Goal: Information Seeking & Learning: Learn about a topic

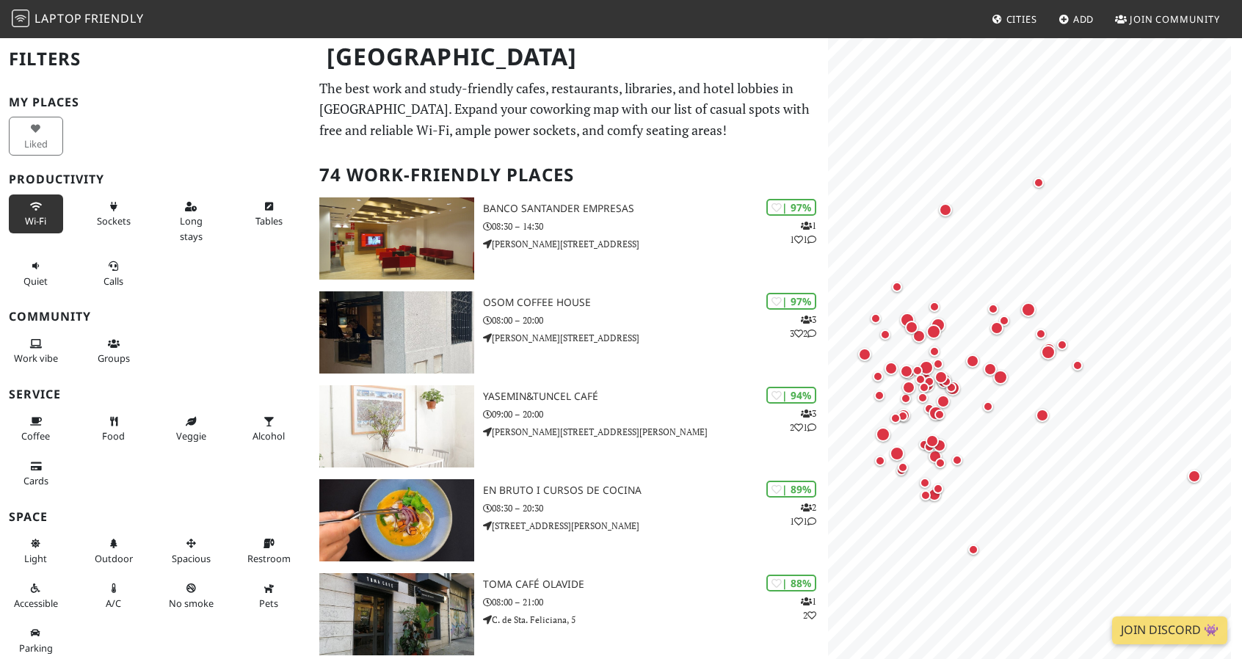
click at [26, 212] on button "Wi-Fi" at bounding box center [36, 213] width 54 height 39
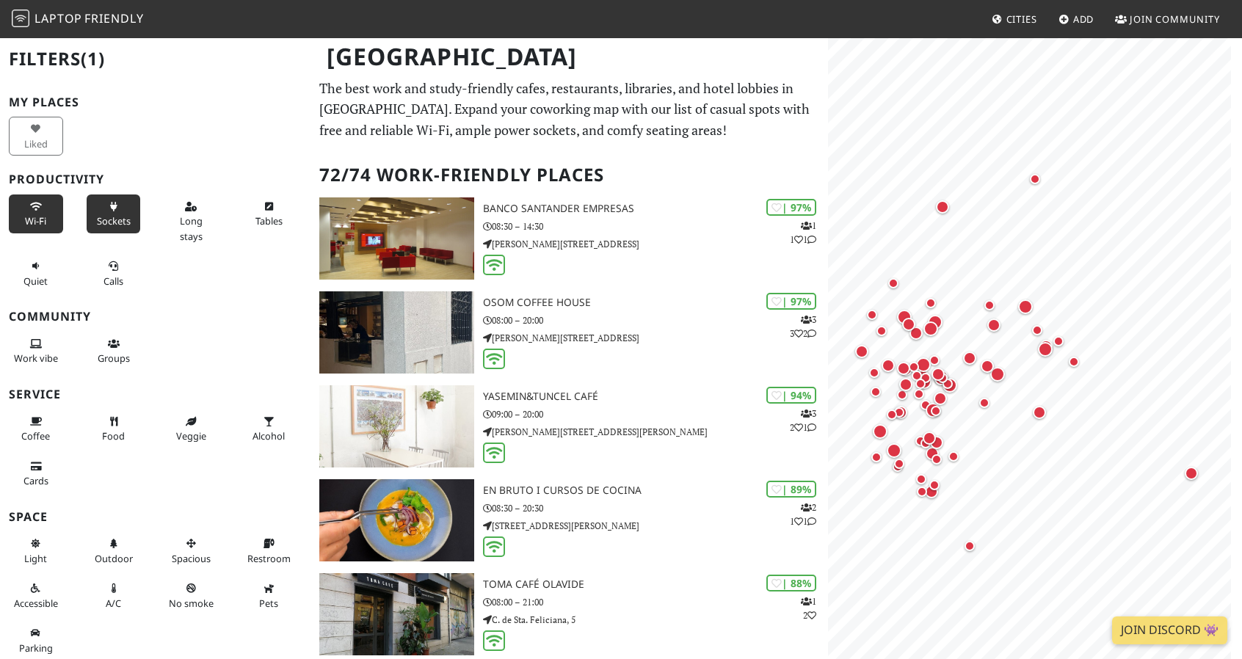
click at [105, 212] on button "Sockets" at bounding box center [114, 213] width 54 height 39
click at [269, 214] on span "Tables" at bounding box center [268, 220] width 27 height 13
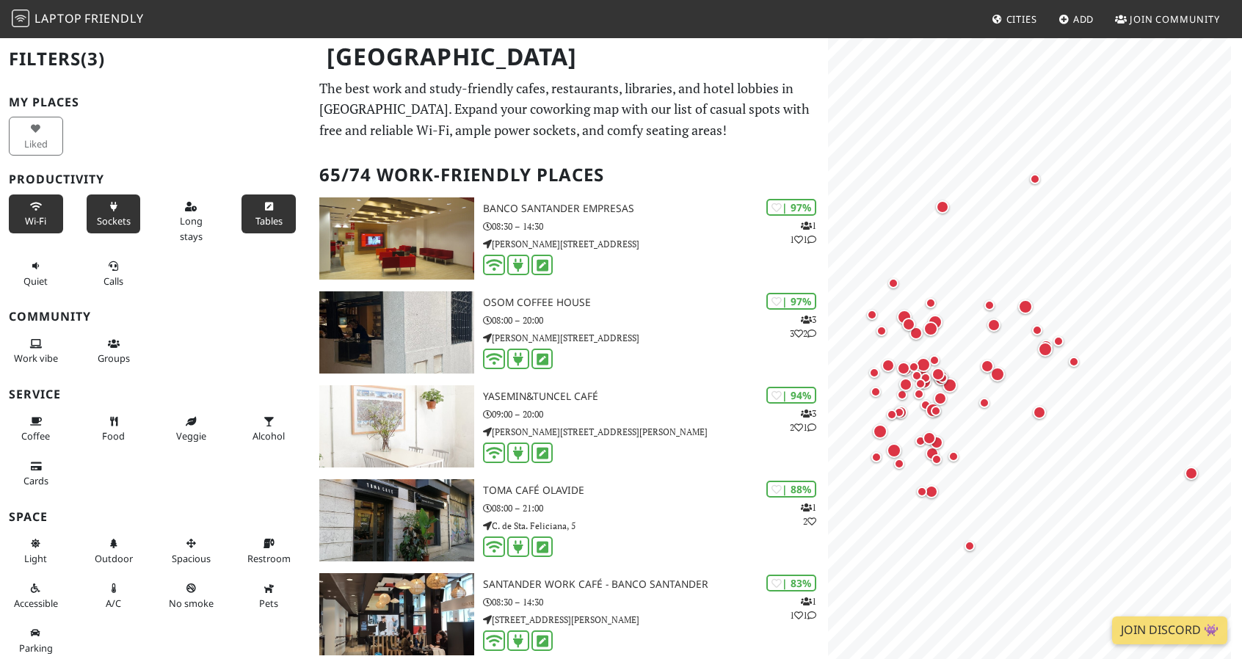
scroll to position [29, 0]
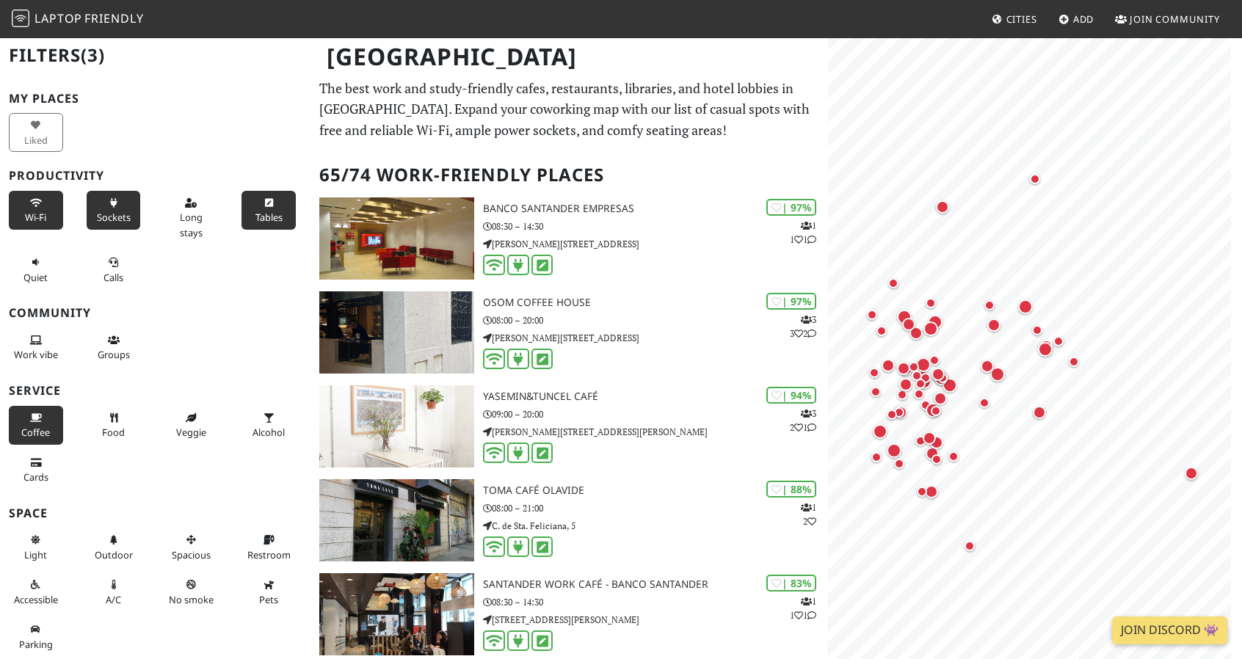
click at [40, 414] on icon at bounding box center [36, 419] width 12 height 10
click at [108, 414] on icon at bounding box center [114, 419] width 12 height 10
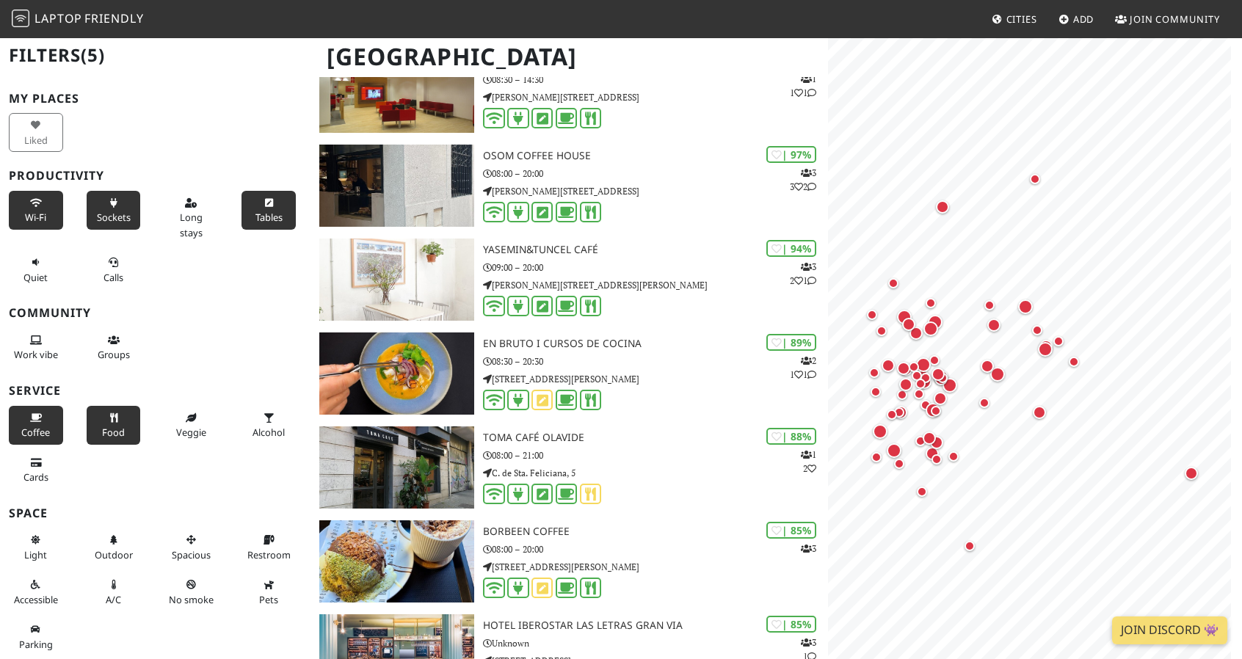
scroll to position [153, 0]
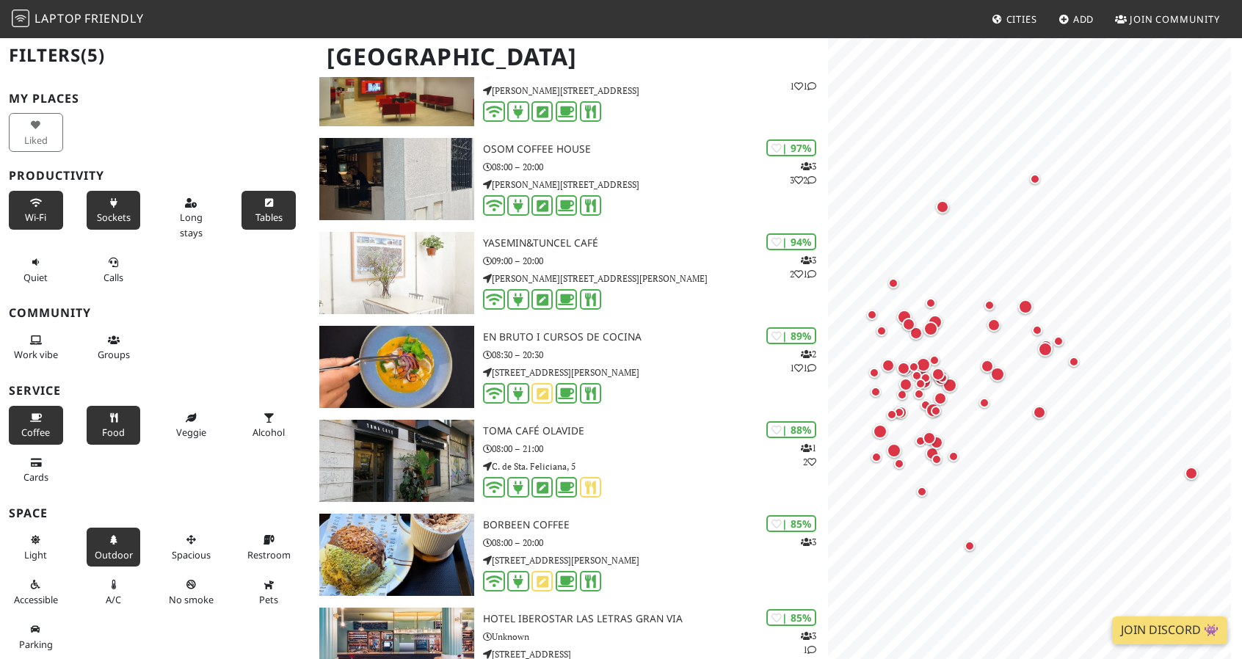
click at [97, 548] on span "Outdoor" at bounding box center [114, 554] width 38 height 13
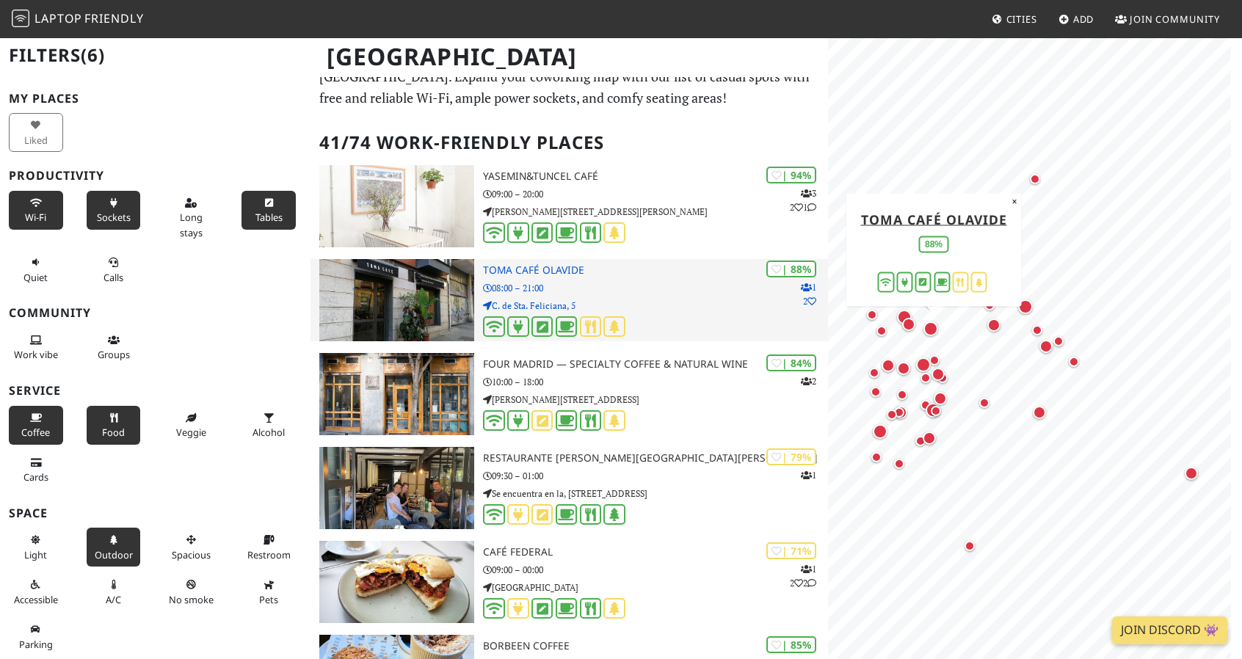
scroll to position [0, 0]
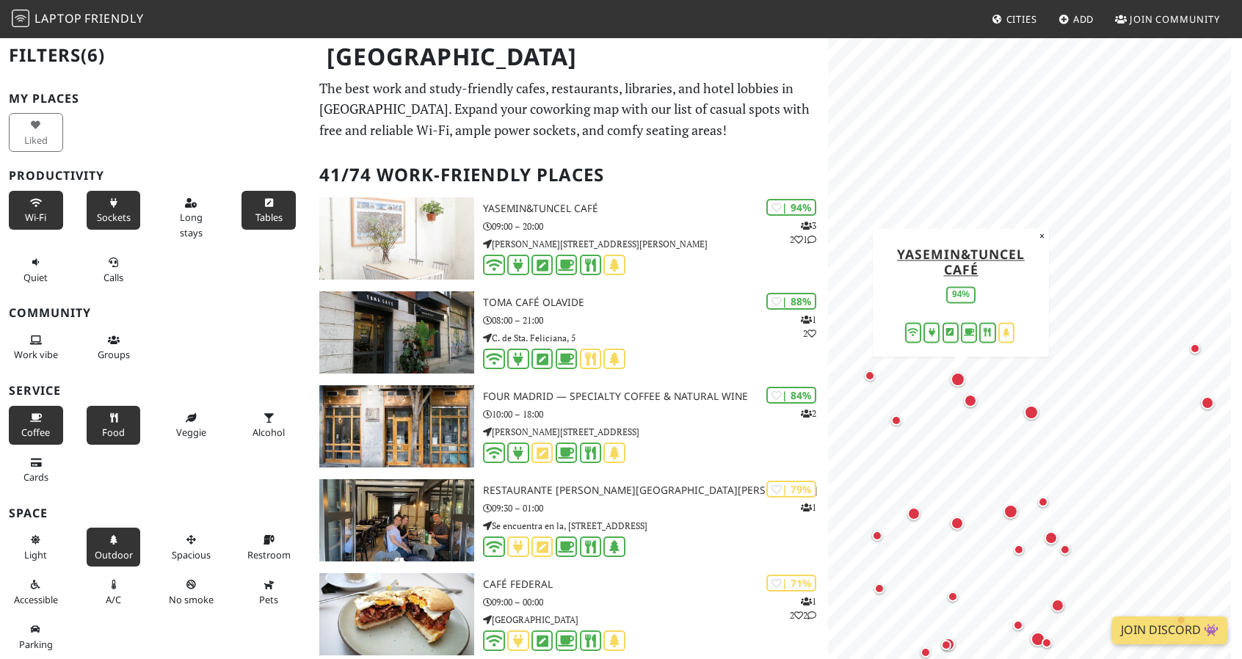
click at [963, 385] on div "Map marker" at bounding box center [960, 382] width 21 height 21
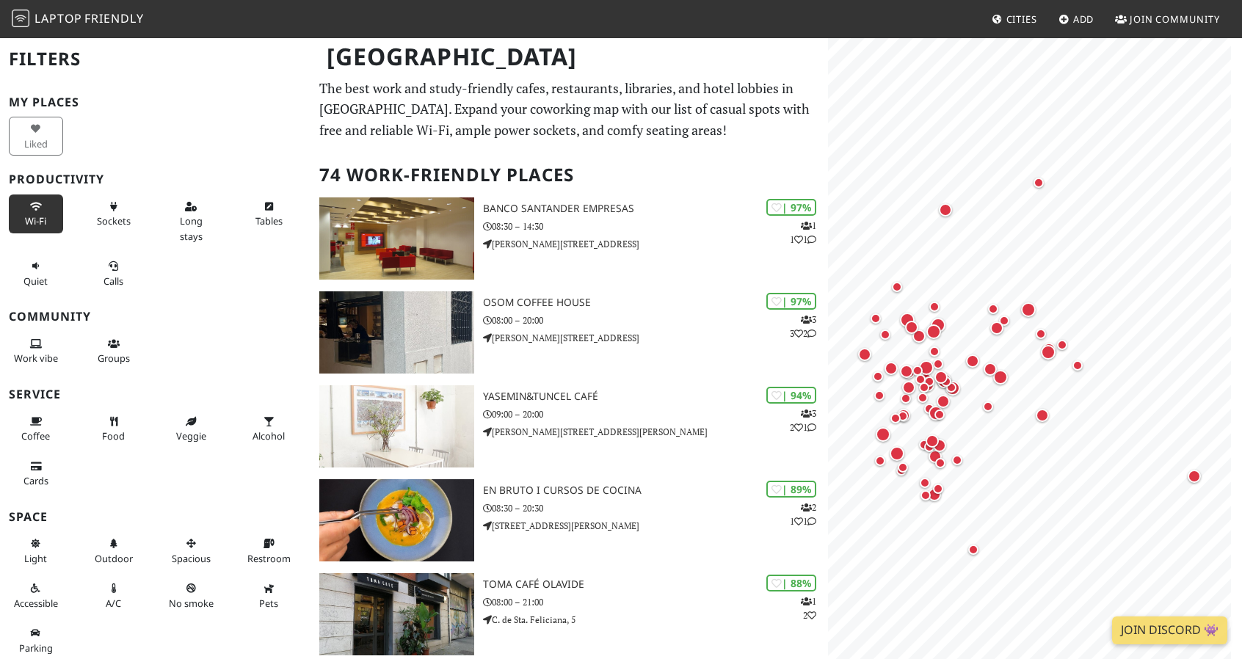
click at [39, 231] on button "Wi-Fi" at bounding box center [36, 213] width 54 height 39
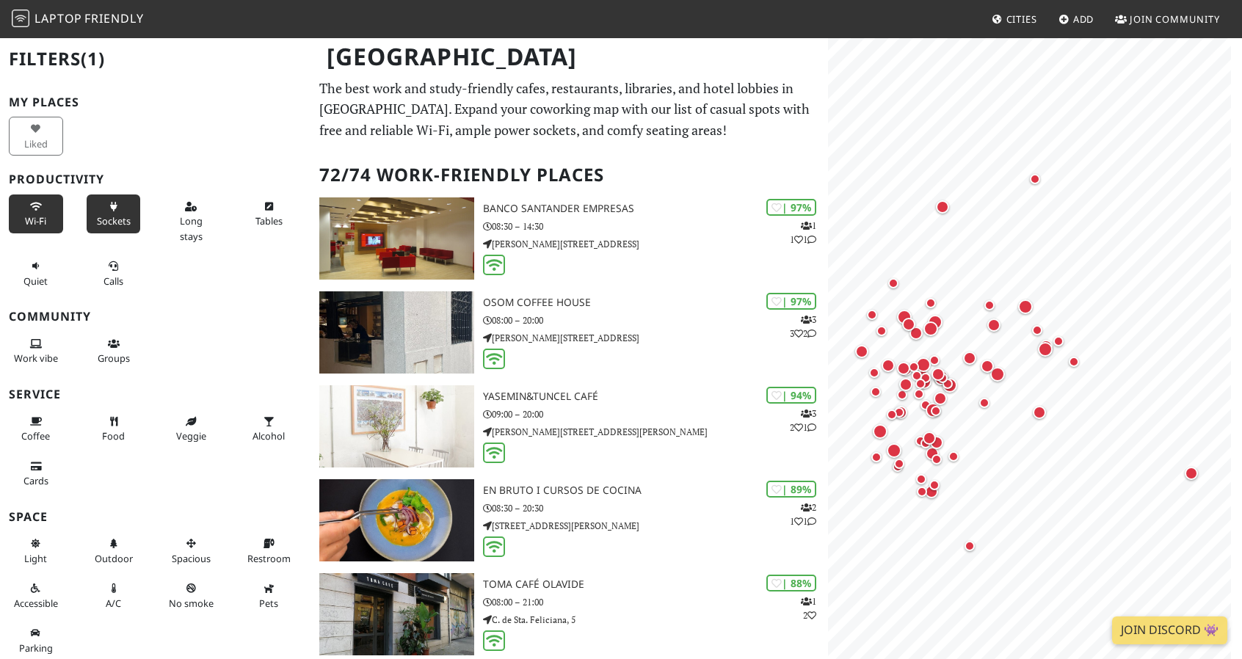
click at [120, 214] on span "Sockets" at bounding box center [114, 220] width 34 height 13
click at [52, 442] on button "Coffee" at bounding box center [36, 428] width 54 height 39
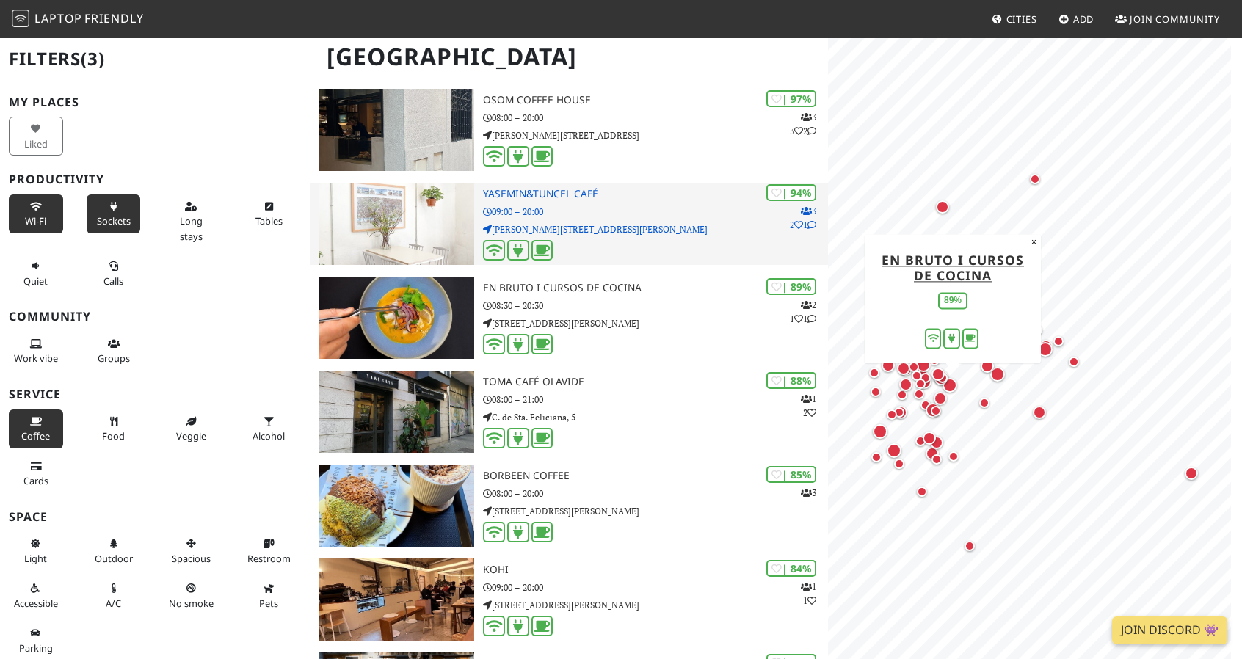
scroll to position [205, 0]
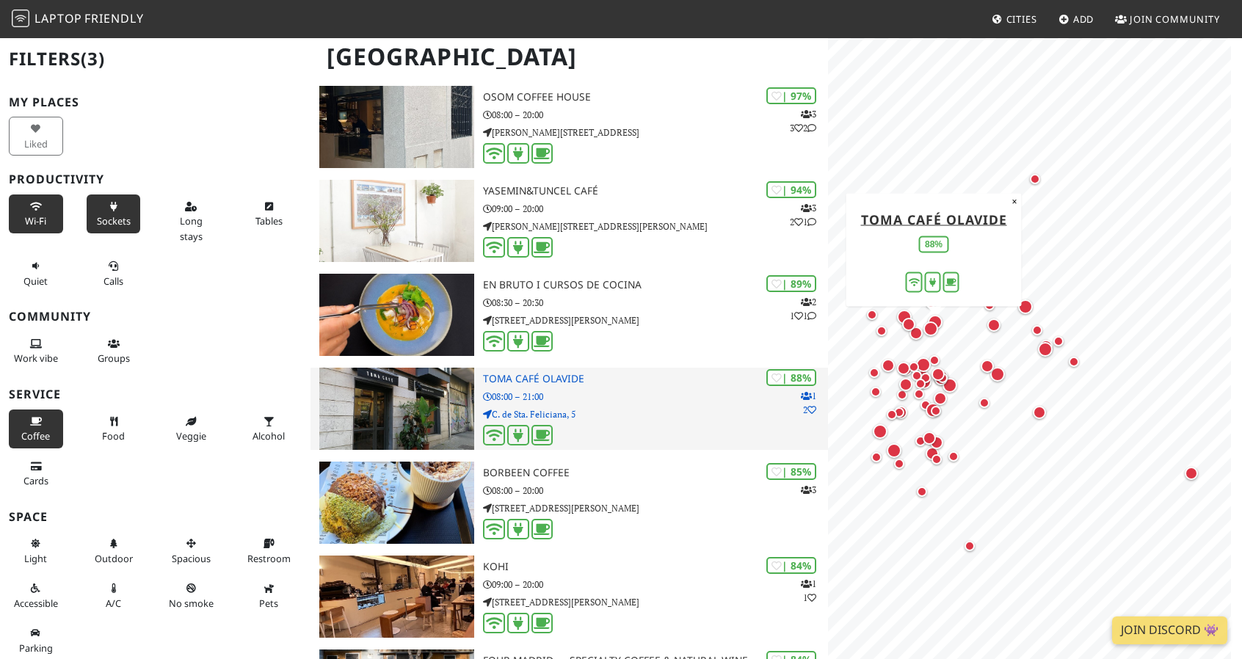
click at [500, 396] on p "08:00 – 21:00" at bounding box center [655, 397] width 345 height 14
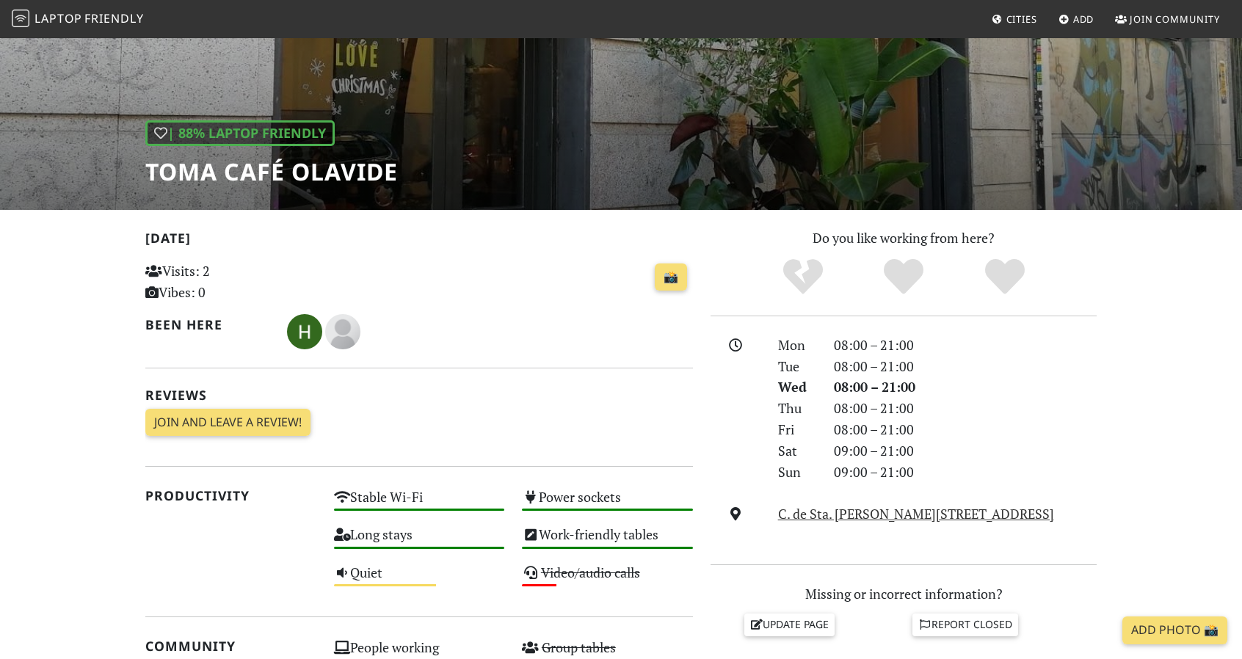
scroll to position [133, 0]
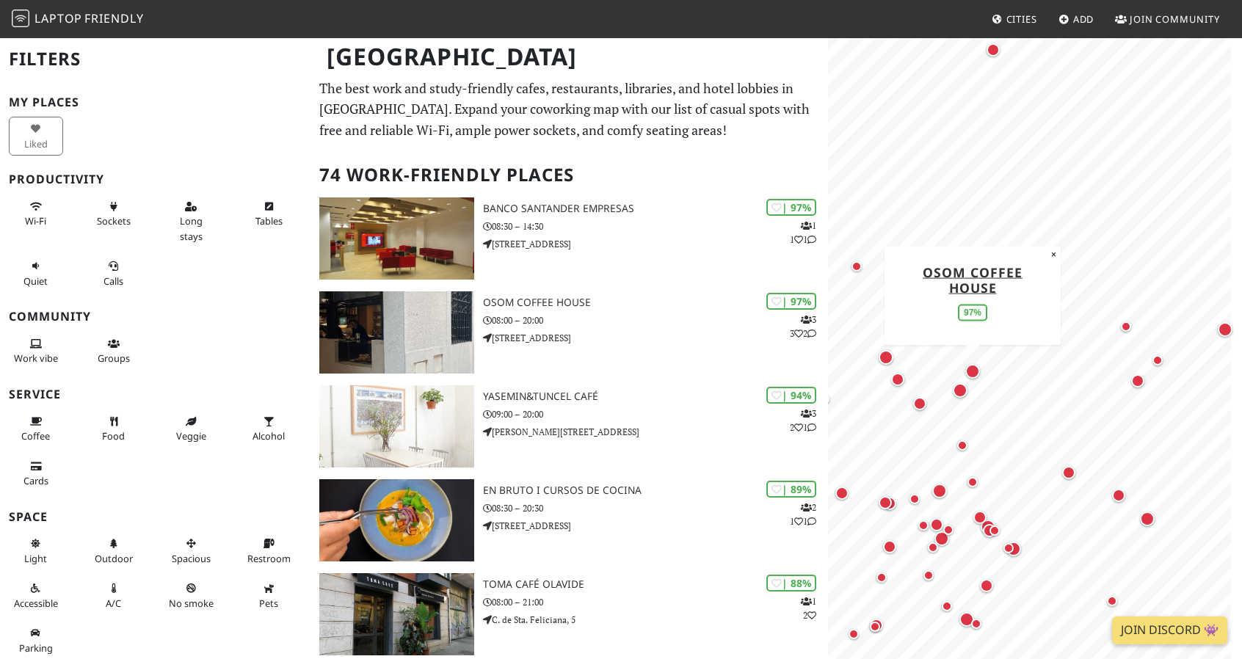
click at [973, 375] on div "Map marker" at bounding box center [972, 371] width 15 height 15
